Goal: Task Accomplishment & Management: Manage account settings

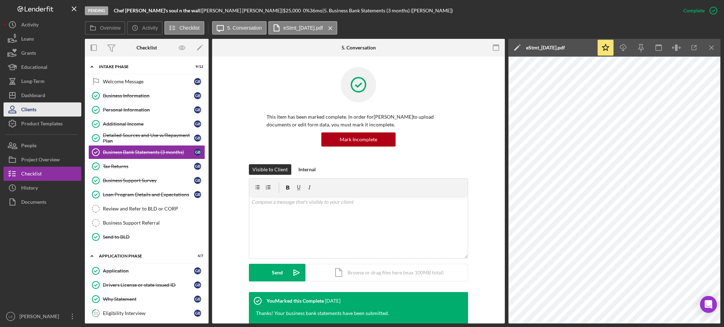
scroll to position [141, 0]
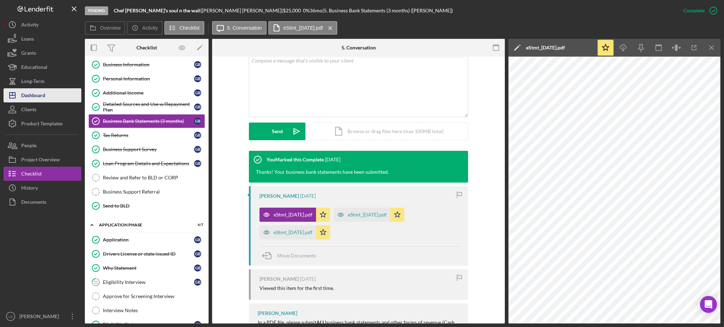
click at [51, 98] on button "Icon/Dashboard Dashboard" at bounding box center [43, 95] width 78 height 14
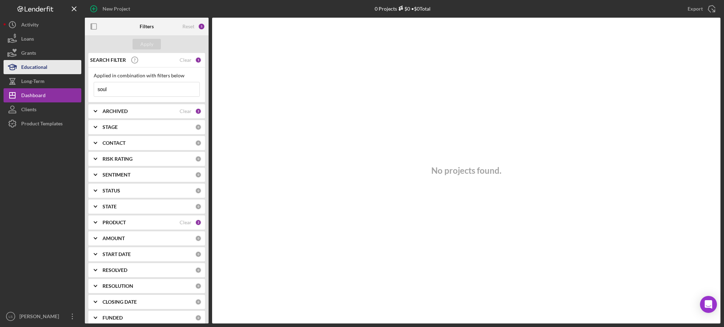
click at [34, 68] on div "New Project 0 Projects $0 • $0 Total soul Export Icon/Export Filters Reset 5 Ap…" at bounding box center [362, 162] width 717 height 324
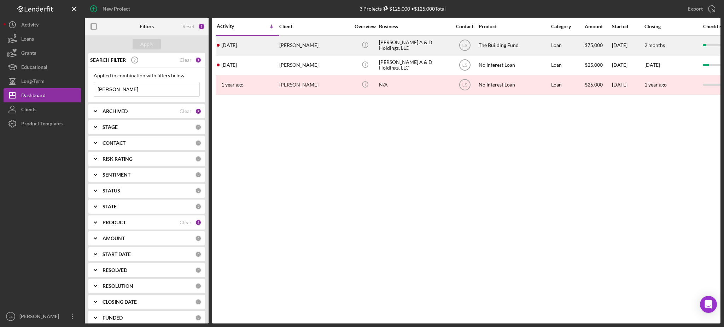
type input "[PERSON_NAME]"
click at [325, 48] on div "[PERSON_NAME]" at bounding box center [314, 45] width 71 height 19
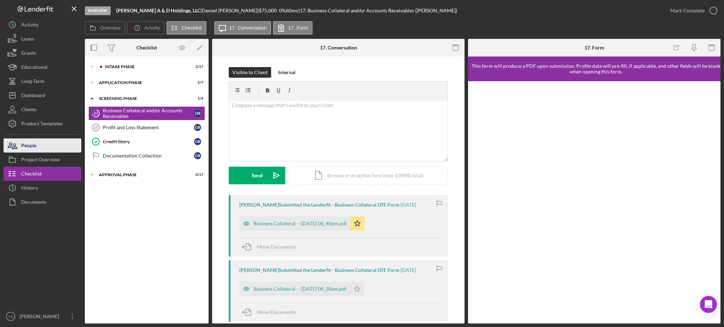
click at [46, 144] on button "People" at bounding box center [43, 146] width 78 height 14
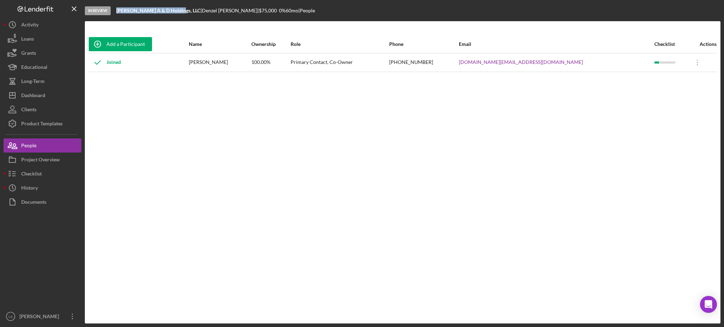
drag, startPoint x: 117, startPoint y: 10, endPoint x: 175, endPoint y: 11, distance: 58.0
click at [175, 11] on b "[PERSON_NAME] A & D Holdings, LLC" at bounding box center [158, 10] width 84 height 6
copy b "[PERSON_NAME] A & D Holdings, LLC"
click at [27, 158] on div "Project Overview" at bounding box center [40, 161] width 39 height 16
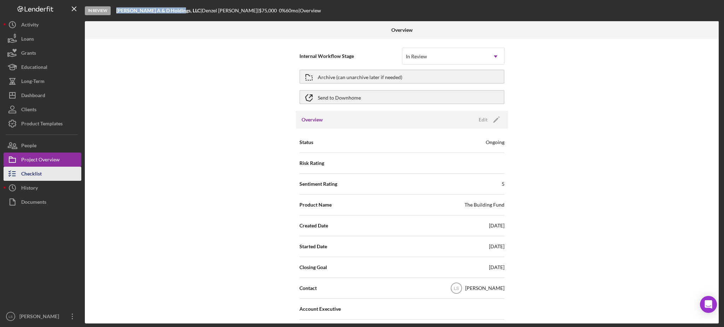
click at [40, 179] on div "Checklist" at bounding box center [31, 175] width 21 height 16
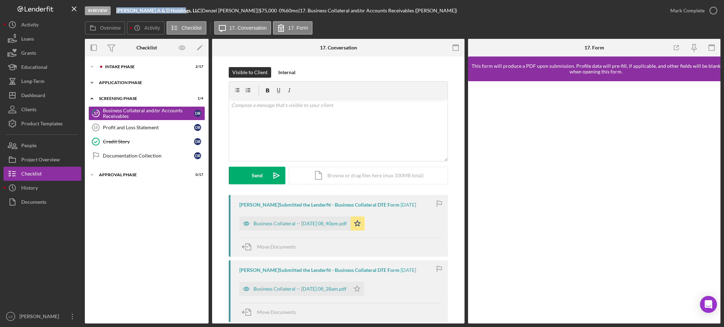
click at [156, 81] on div "Application Phase" at bounding box center [149, 83] width 101 height 4
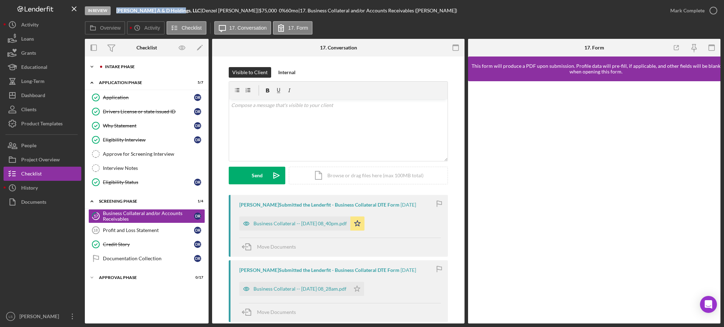
click at [156, 68] on div "Intake Phase" at bounding box center [152, 67] width 95 height 4
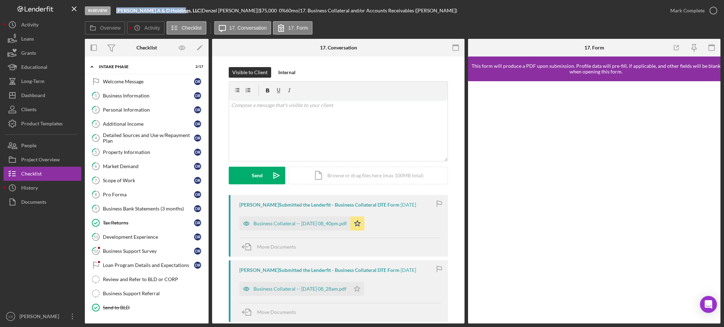
drag, startPoint x: 142, startPoint y: 204, endPoint x: 356, endPoint y: 181, distance: 215.2
click at [142, 204] on link "9 Business Bank Statements (3 months) D R" at bounding box center [146, 209] width 117 height 14
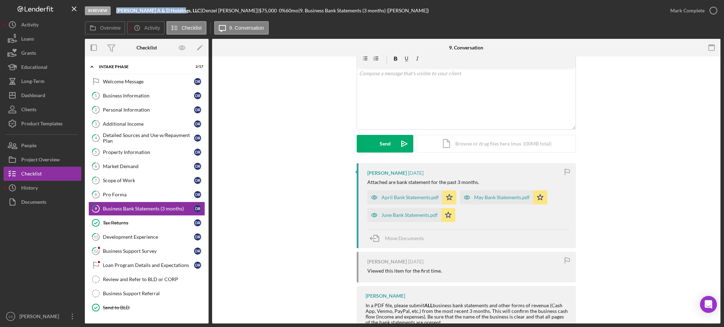
scroll to position [47, 0]
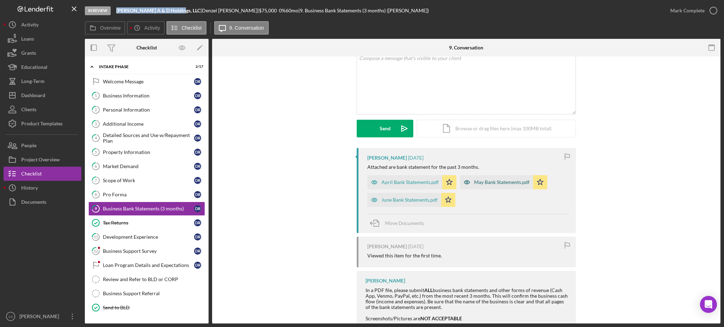
click at [387, 183] on div "April Bank Statements.pdf" at bounding box center [409, 183] width 57 height 6
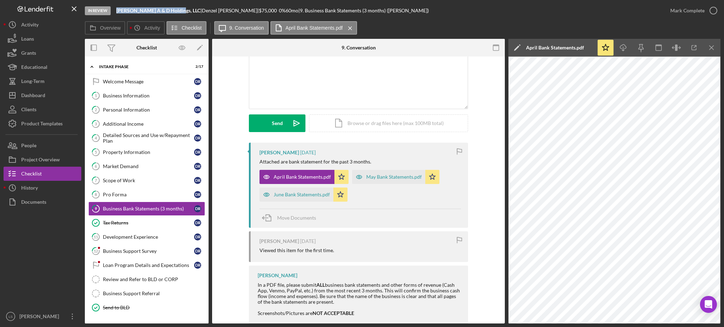
scroll to position [67, 0]
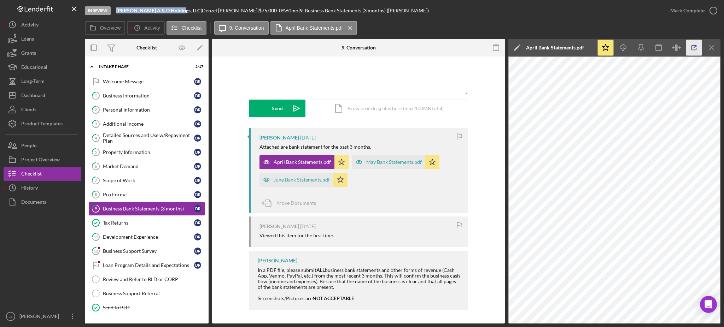
click at [692, 42] on icon "button" at bounding box center [694, 48] width 16 height 16
click at [393, 155] on div "May Bank Statements.pdf Icon/Star" at bounding box center [397, 161] width 91 height 18
click at [397, 159] on div "May Bank Statements.pdf" at bounding box center [394, 162] width 56 height 6
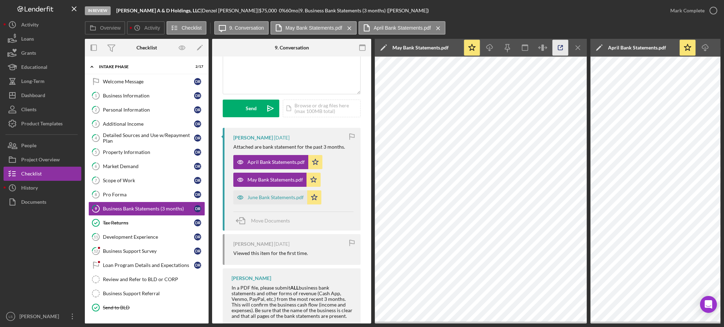
click at [560, 48] on icon "button" at bounding box center [561, 48] width 16 height 16
click at [281, 196] on div "June Bank Statements.pdf" at bounding box center [275, 198] width 56 height 6
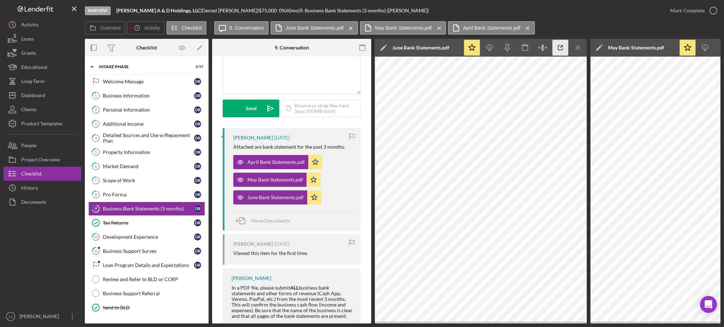
click at [559, 46] on icon "button" at bounding box center [561, 48] width 16 height 16
click at [45, 98] on div "Dashboard" at bounding box center [33, 96] width 24 height 16
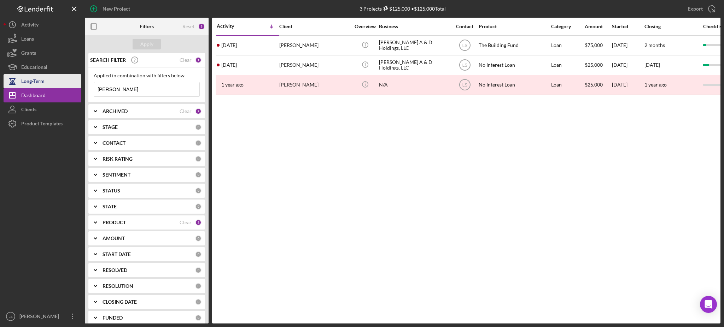
drag, startPoint x: 129, startPoint y: 89, endPoint x: 70, endPoint y: 87, distance: 58.7
click at [78, 88] on div "New Project 3 Projects $125,000 • $125,000 Total [PERSON_NAME] Export Icon/Expo…" at bounding box center [362, 162] width 717 height 324
type input "[PERSON_NAME]"
click at [155, 42] on button "Apply" at bounding box center [147, 44] width 28 height 11
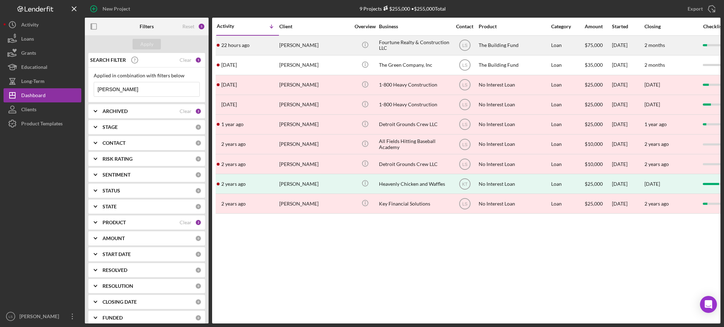
click at [424, 40] on div "Fourtune Realty & Construction LLC" at bounding box center [414, 45] width 71 height 19
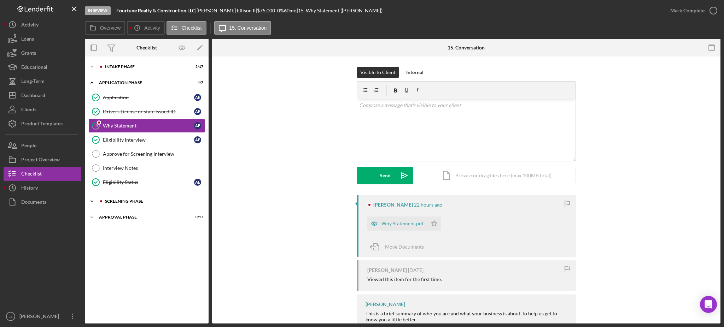
click at [167, 204] on div "Icon/Expander Screening Phase 0 / 4" at bounding box center [147, 201] width 124 height 14
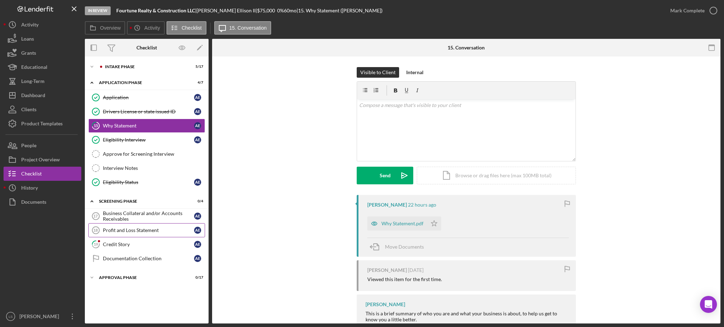
drag, startPoint x: 148, startPoint y: 245, endPoint x: 165, endPoint y: 237, distance: 19.2
click at [148, 245] on div "Credit Story" at bounding box center [148, 245] width 91 height 6
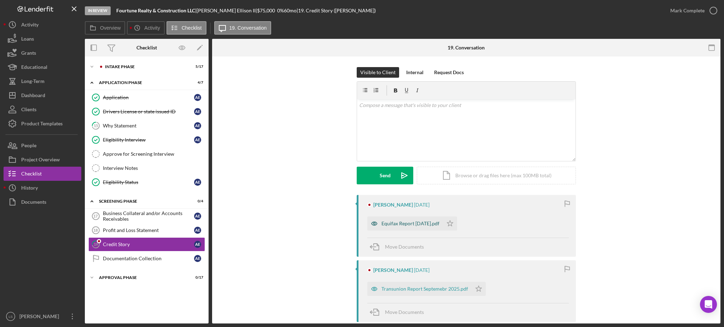
click at [425, 222] on div "Equifax Report [DATE].pdf" at bounding box center [410, 224] width 58 height 6
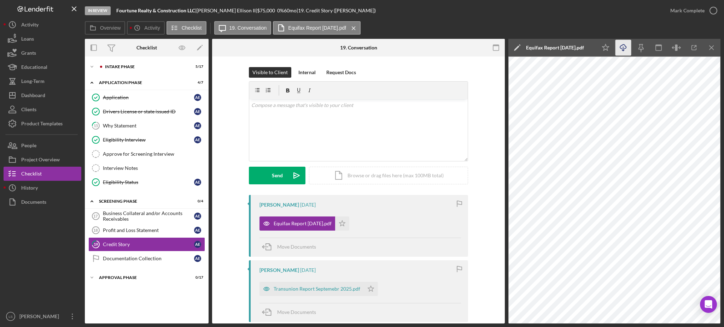
click at [625, 49] on icon "Icon/Download" at bounding box center [624, 48] width 16 height 16
click at [46, 89] on button "Icon/Dashboard Dashboard" at bounding box center [43, 95] width 78 height 14
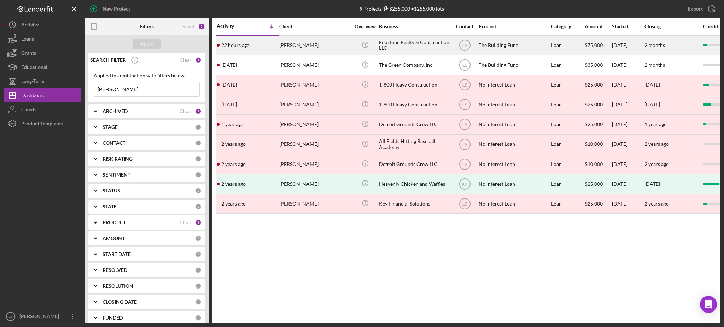
click at [295, 48] on div "[PERSON_NAME]" at bounding box center [314, 45] width 71 height 19
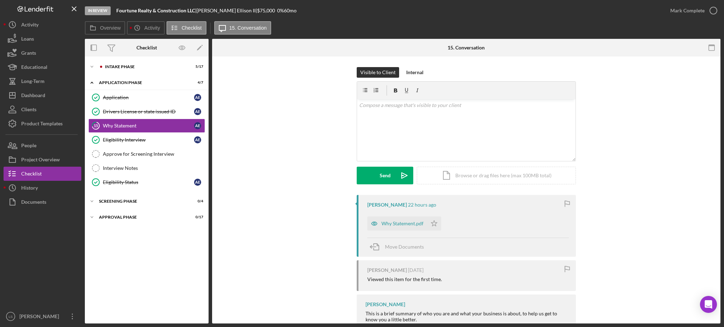
drag, startPoint x: 190, startPoint y: 11, endPoint x: 195, endPoint y: 9, distance: 6.0
click at [195, 9] on div "In Review Fourtune Realty & Construction LLC | [PERSON_NAME] | $75,000 $75,000 …" at bounding box center [374, 10] width 578 height 21
